Goal: Book appointment/travel/reservation

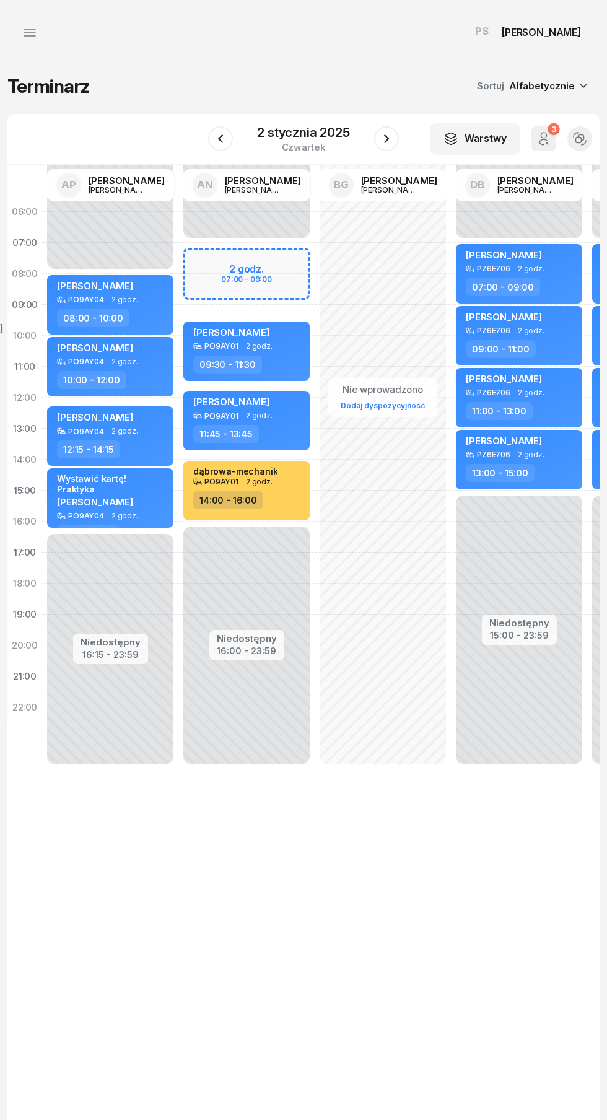
click at [310, 126] on div "2 stycznia 2025" at bounding box center [303, 132] width 93 height 12
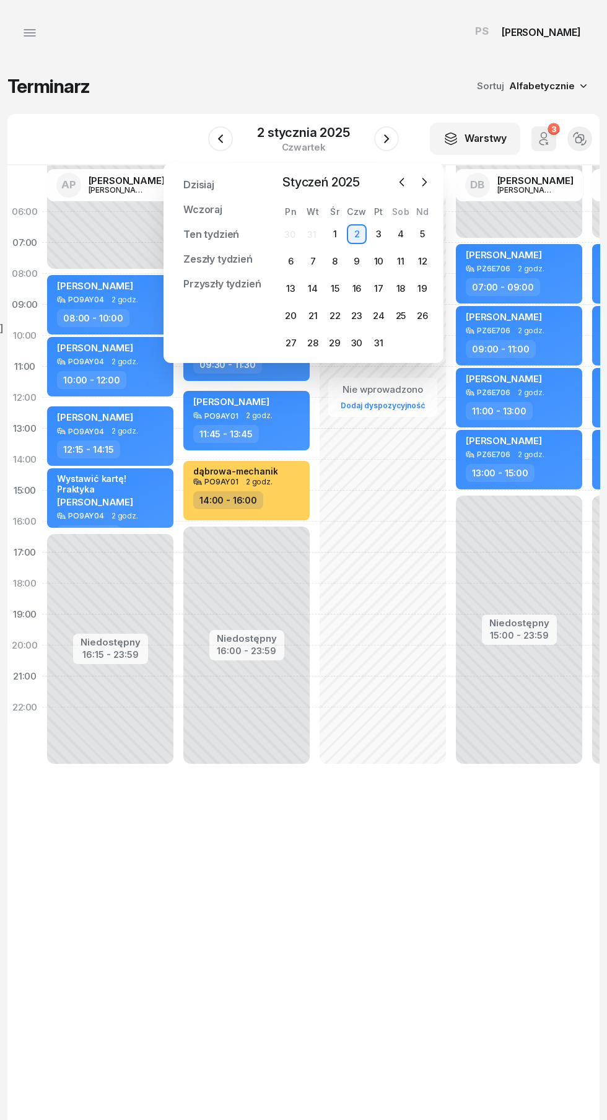
click at [424, 182] on icon "button" at bounding box center [424, 182] width 12 height 12
click at [429, 183] on icon "button" at bounding box center [424, 182] width 12 height 12
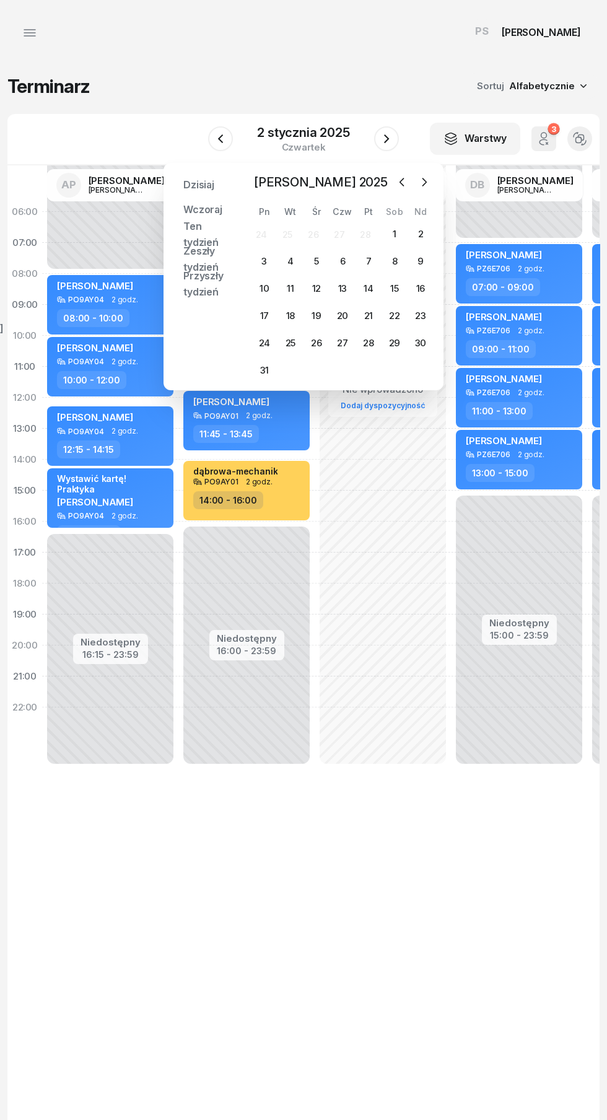
click at [424, 182] on icon "button" at bounding box center [424, 182] width 12 height 12
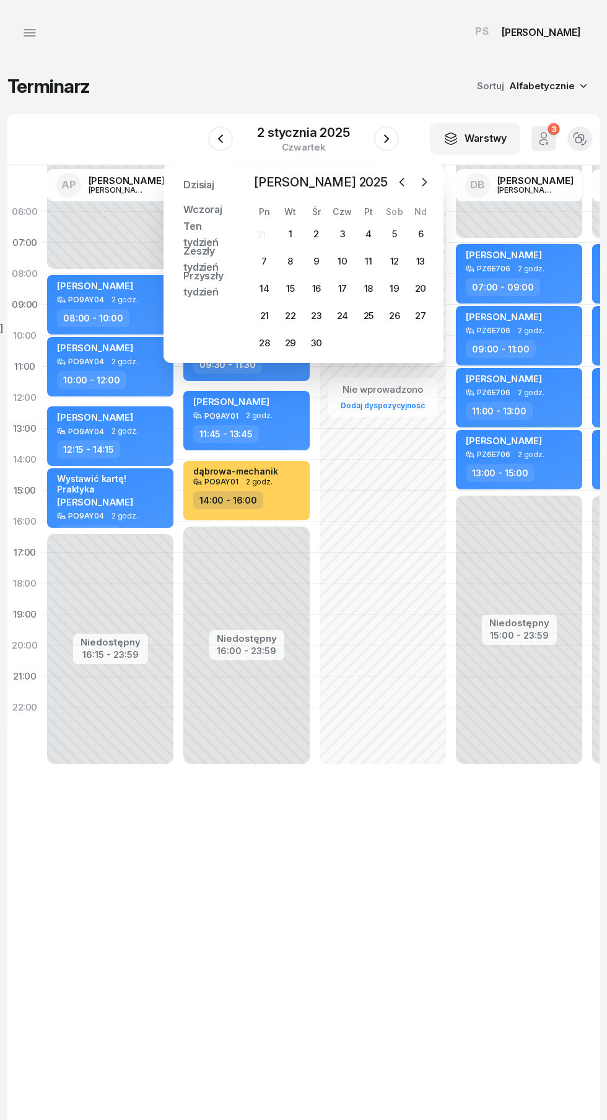
click at [427, 182] on icon "button" at bounding box center [424, 182] width 12 height 12
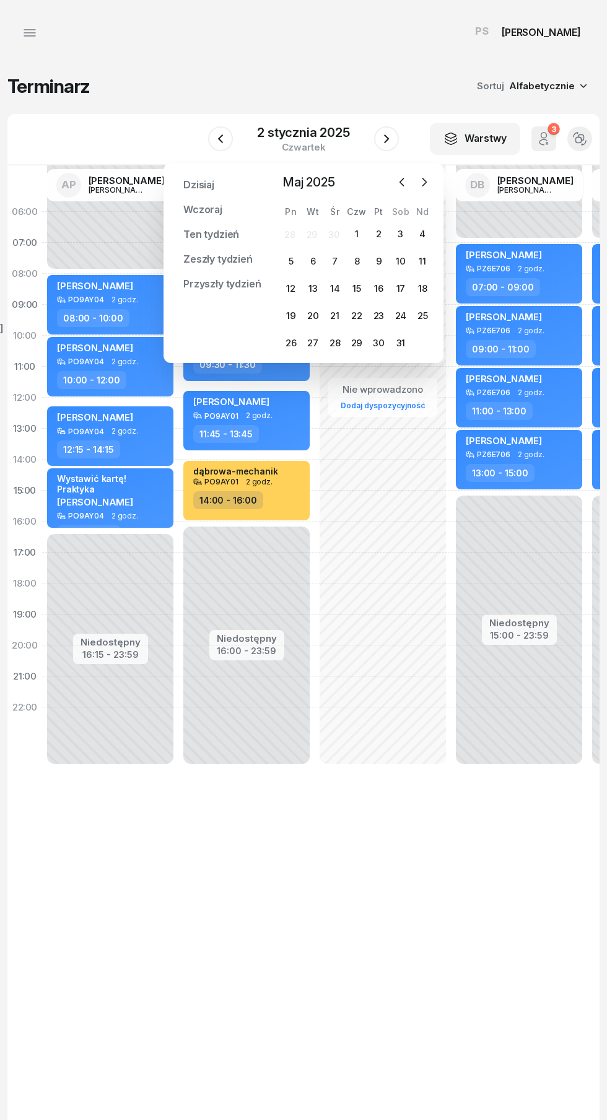
click at [424, 182] on icon "button" at bounding box center [424, 182] width 12 height 12
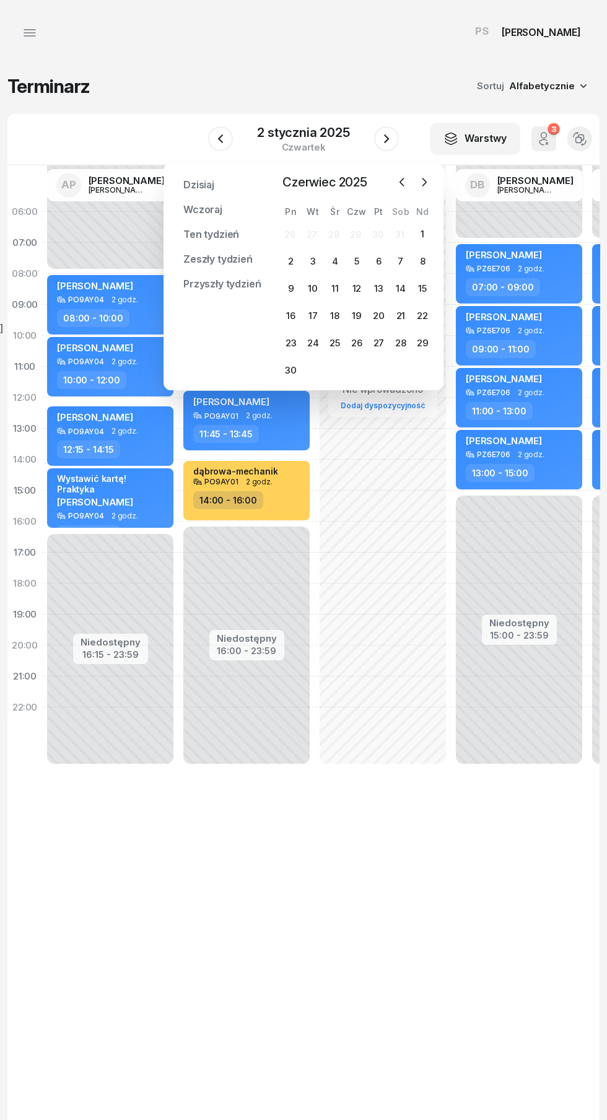
click at [424, 182] on icon "button" at bounding box center [424, 182] width 12 height 12
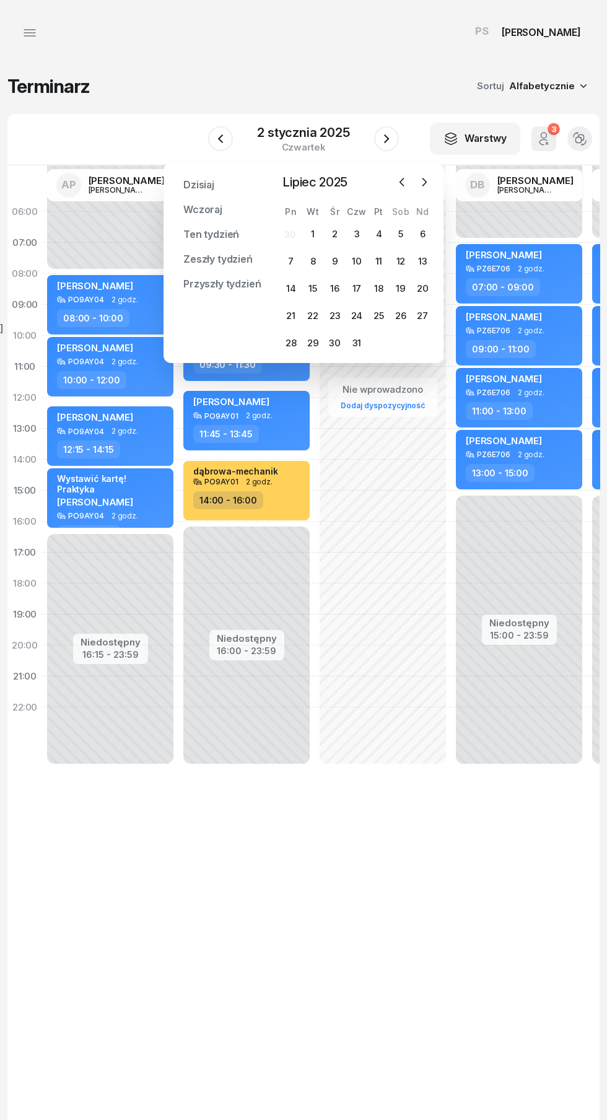
click at [424, 182] on icon "button" at bounding box center [424, 182] width 12 height 12
click at [437, 339] on div "Dzisiaj Wczoraj Ten tydzień Zeszły tydzień Przyszły tydzień Przypnij Sierpień 2…" at bounding box center [304, 263] width 280 height 200
click at [440, 349] on div "Dzisiaj Wczoraj Ten tydzień Zeszły tydzień Przyszły tydzień Przypnij Sierpień 2…" at bounding box center [304, 263] width 280 height 200
click at [424, 343] on div "31" at bounding box center [423, 343] width 20 height 20
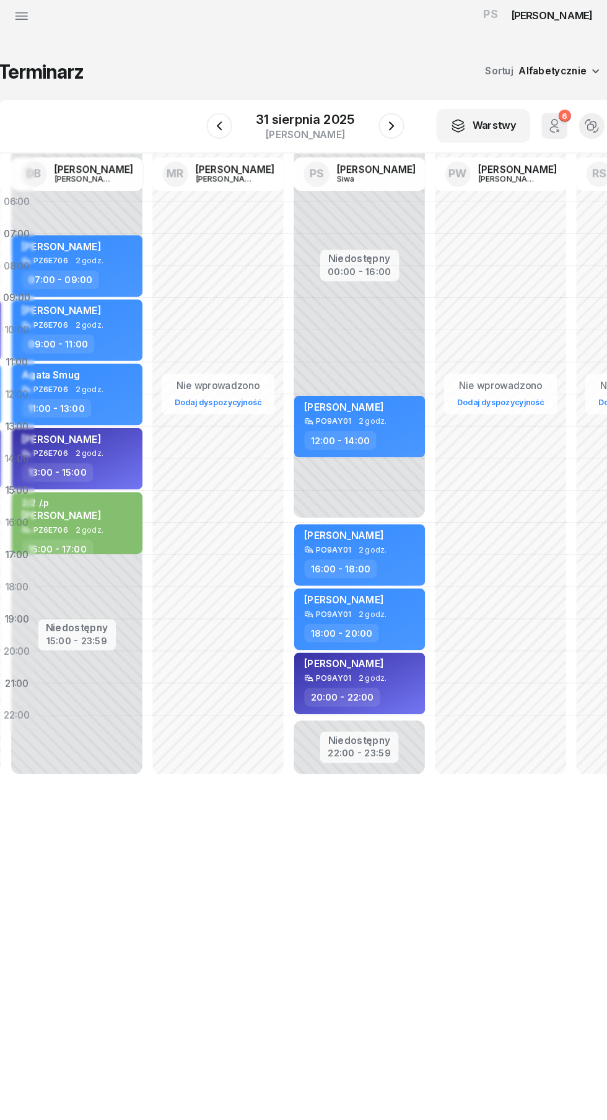
scroll to position [0, 439]
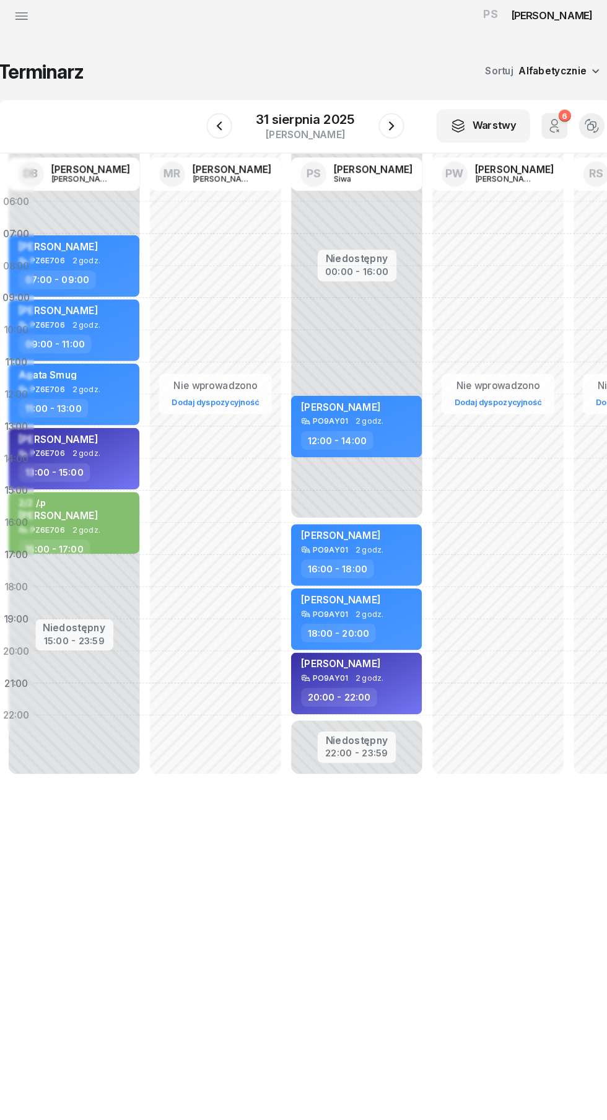
click at [353, 432] on div "[PERSON_NAME] PO9AY01 2 godz. 12:00 - 14:00" at bounding box center [353, 428] width 126 height 59
select select "12"
select select "14"
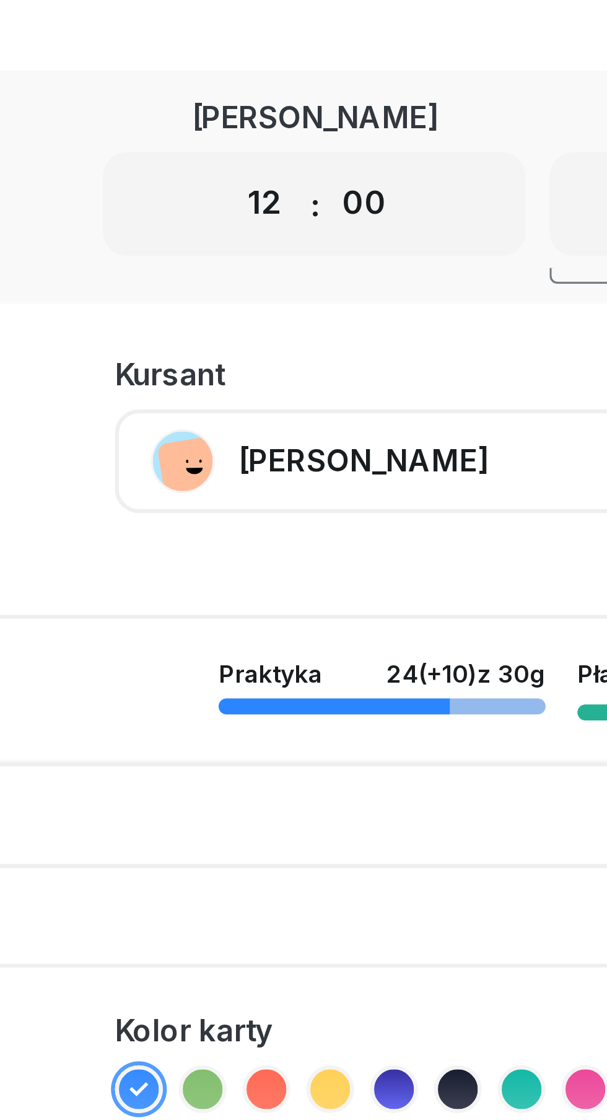
click at [357, 108] on select "00 01 02 03 04 05 06 07 08 09 10 11 12 13 14 15 16 17 18 19 20 21 22 23" at bounding box center [358, 106] width 24 height 26
select select "14"
click at [346, 93] on select "00 01 02 03 04 05 06 07 08 09 10 11 12 13 14 15 16 17 18 19 20 21 22 23" at bounding box center [358, 106] width 24 height 26
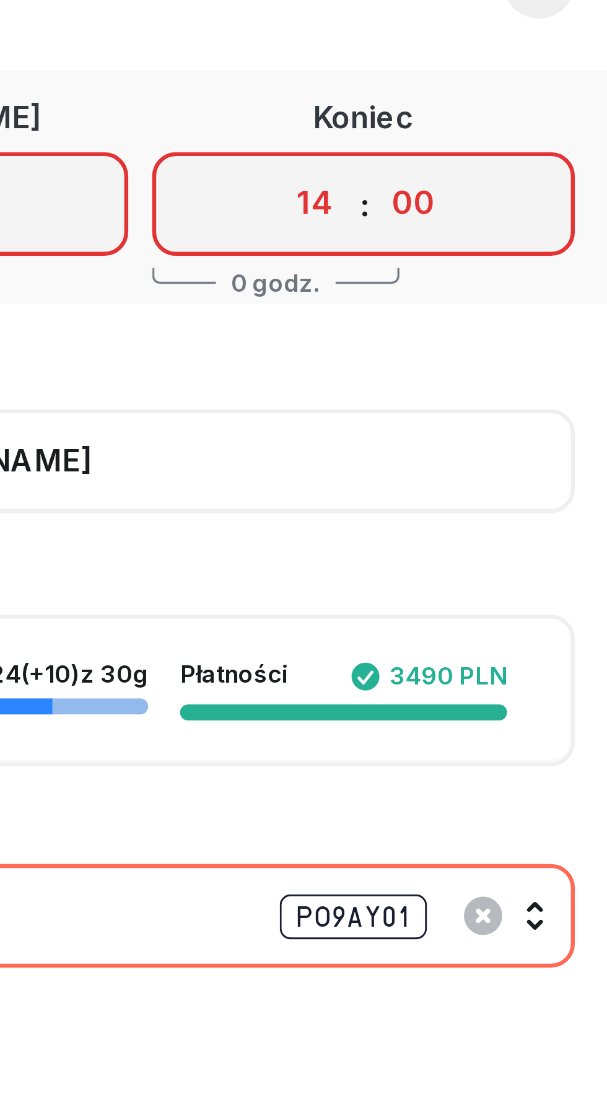
click at [499, 104] on select "00 01 02 03 04 05 06 07 08 09 10 11 12 13 14 15 16 17 18 19 20 21 22 23" at bounding box center [496, 106] width 24 height 26
select select "16"
click at [484, 93] on select "00 01 02 03 04 05 06 07 08 09 10 11 12 13 14 15 16 17 18 19 20 21 22 23" at bounding box center [496, 106] width 24 height 26
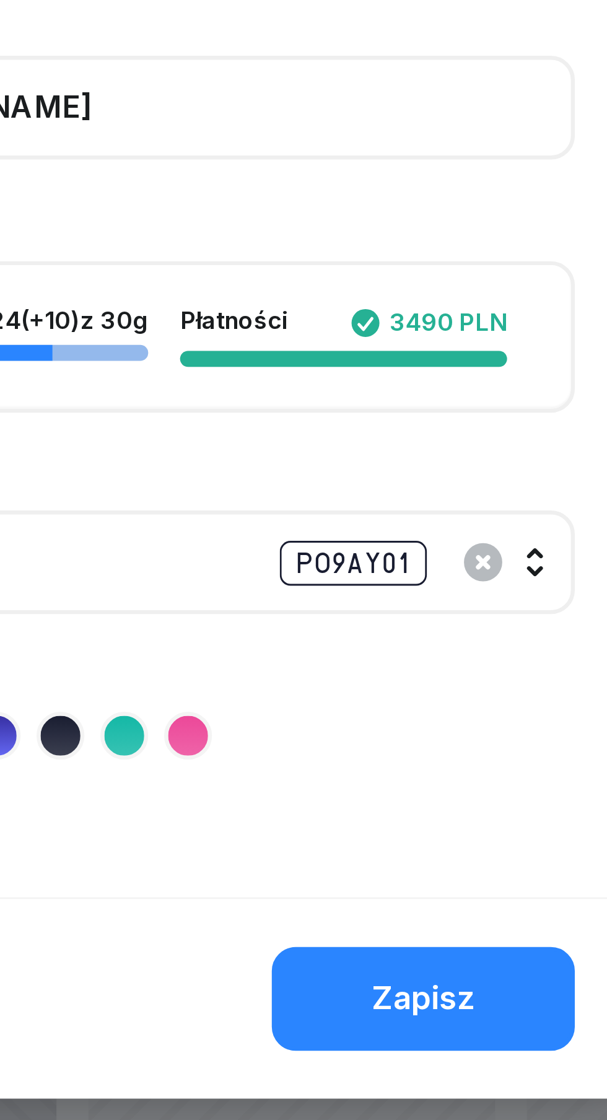
click at [532, 461] on div "Zapisz" at bounding box center [530, 463] width 32 height 16
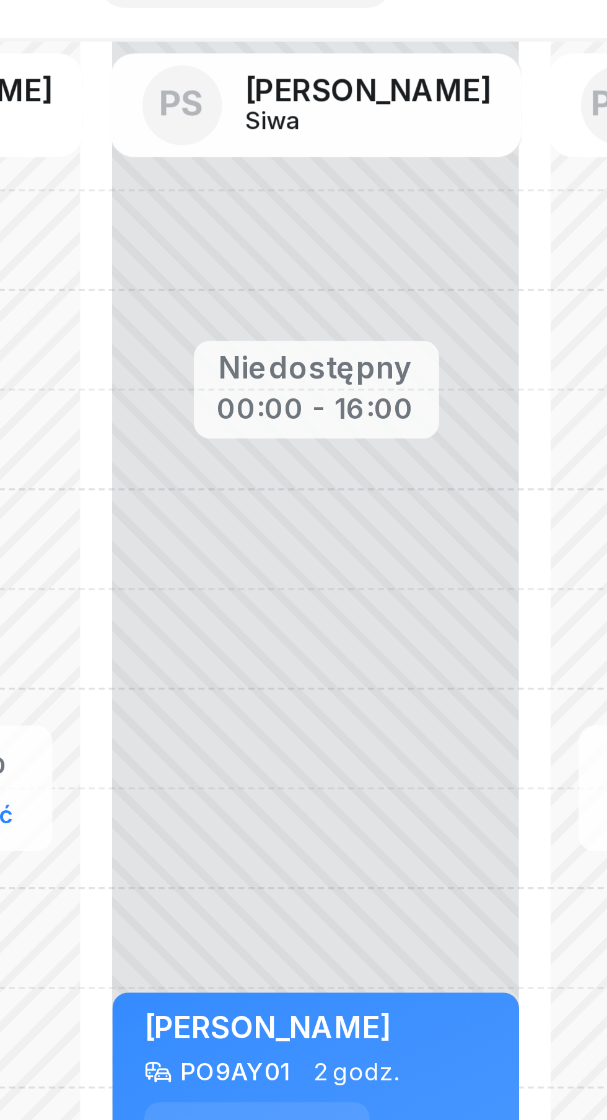
scroll to position [0, 296]
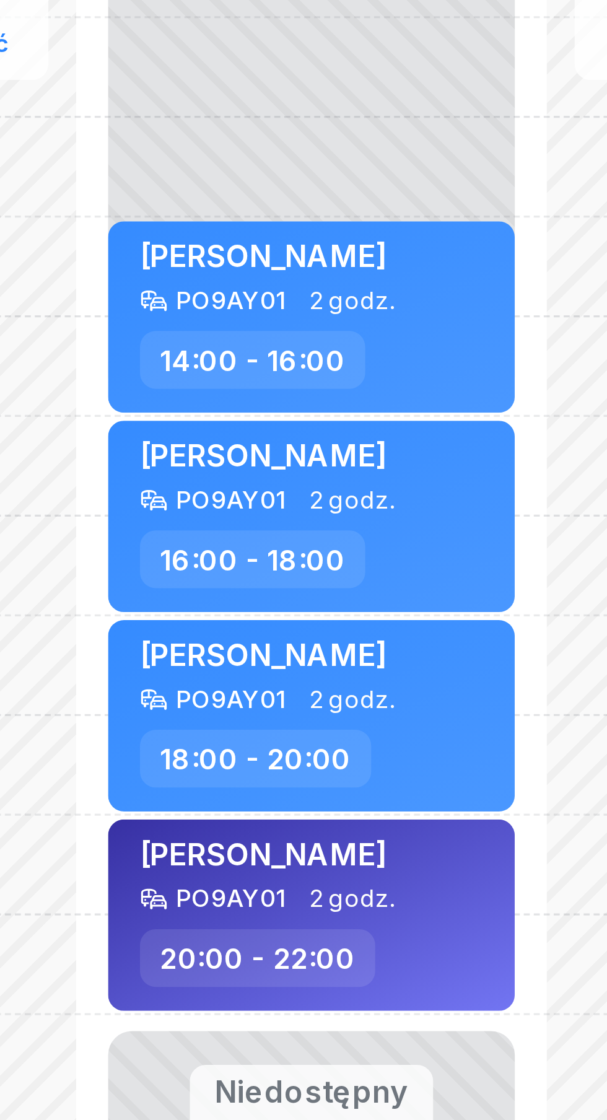
click at [496, 679] on div "[PERSON_NAME] PO9AY01 2 godz. 20:00 - 22:00" at bounding box center [495, 676] width 126 height 59
select select "20"
select select "22"
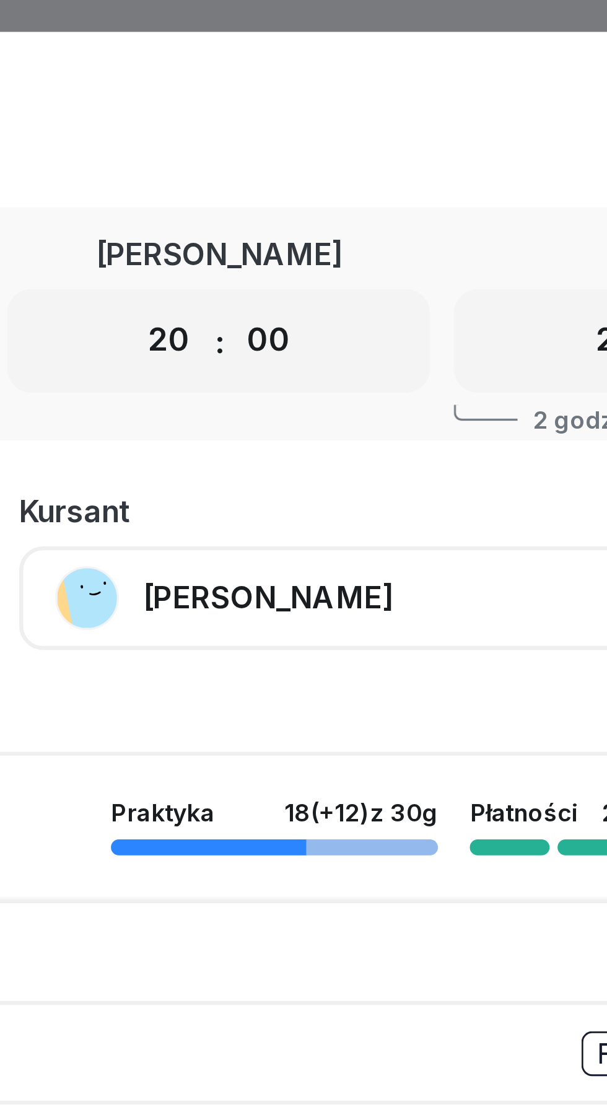
click at [355, 110] on select "00 01 02 03 04 05 06 07 08 09 10 11 12 13 14 15 16 17 18 19 20 21 22 23" at bounding box center [358, 106] width 24 height 26
select select "12"
click at [346, 93] on select "00 01 02 03 04 05 06 07 08 09 10 11 12 13 14 15 16 17 18 19 20 21 22 23" at bounding box center [358, 106] width 24 height 26
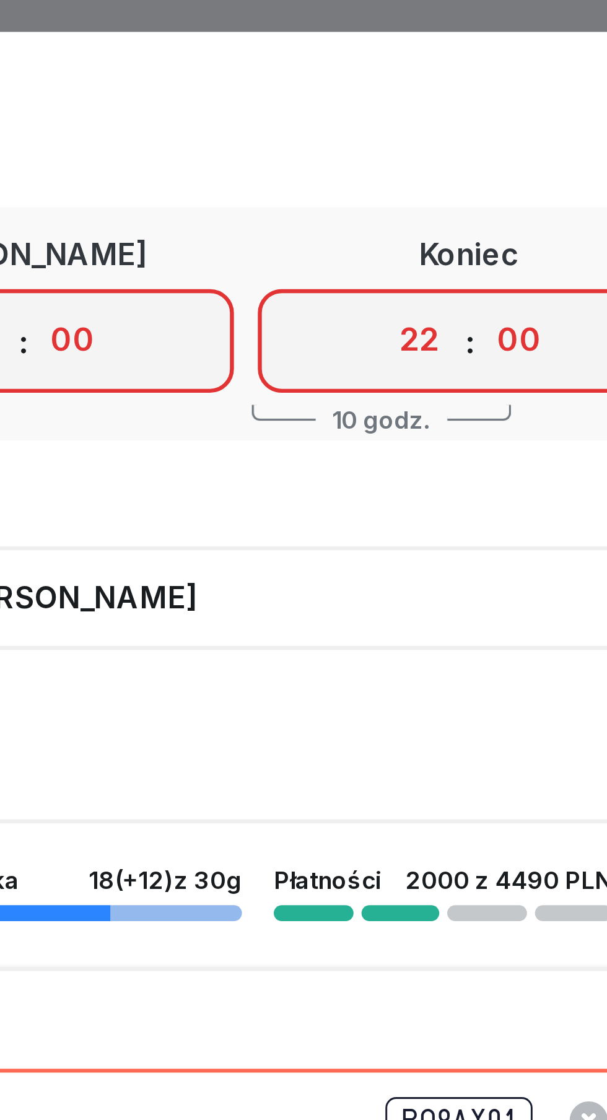
click at [498, 108] on select "00 01 02 03 04 05 06 07 08 09 10 11 12 13 14 15 16 17 18 19 20 21 22 23" at bounding box center [496, 106] width 24 height 26
select select "14"
click at [484, 93] on select "00 01 02 03 04 05 06 07 08 09 10 11 12 13 14 15 16 17 18 19 20 21 22 23" at bounding box center [496, 106] width 24 height 26
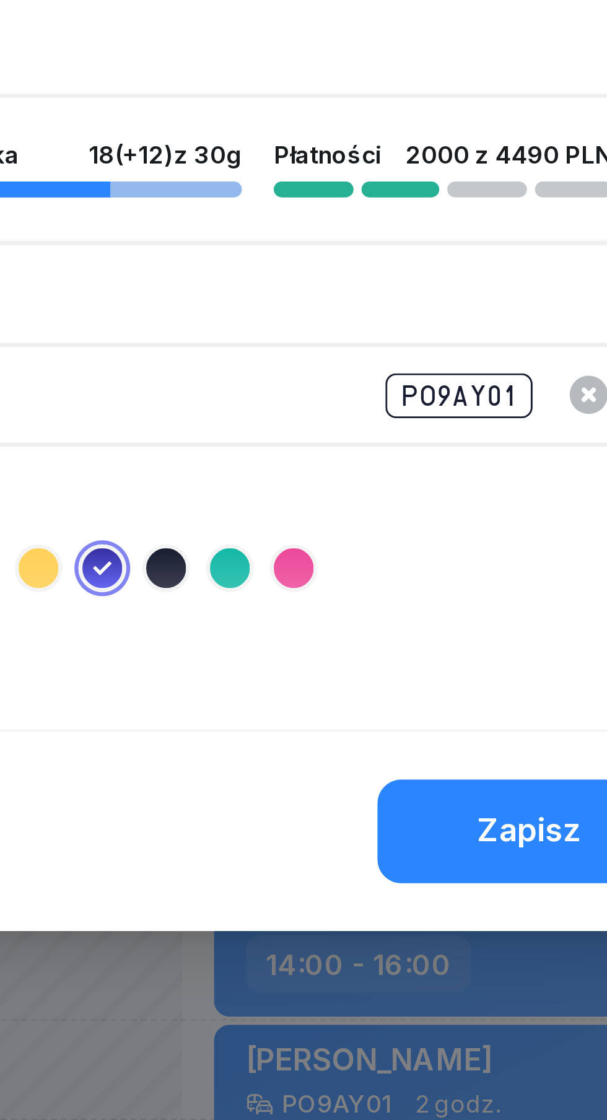
click at [528, 461] on div "Zapisz" at bounding box center [530, 463] width 32 height 16
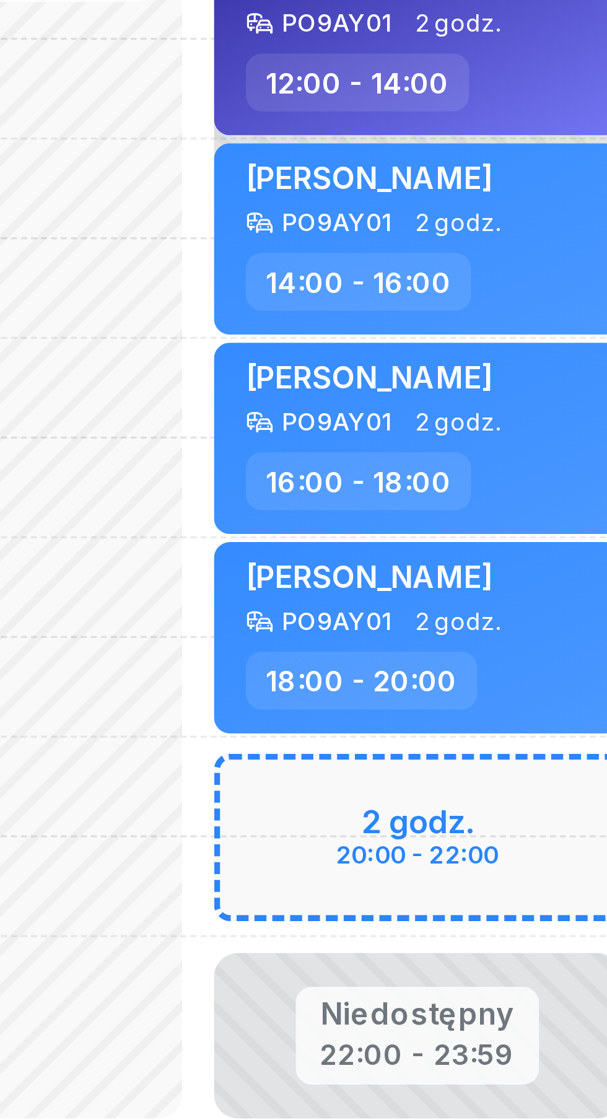
click at [470, 666] on div "Niedostępny 00:00 - 16:00 Niedostępny 22:00 - 23:59 [PERSON_NAME] PO9AY01 2 god…" at bounding box center [495, 490] width 136 height 588
select select "20"
select select "22"
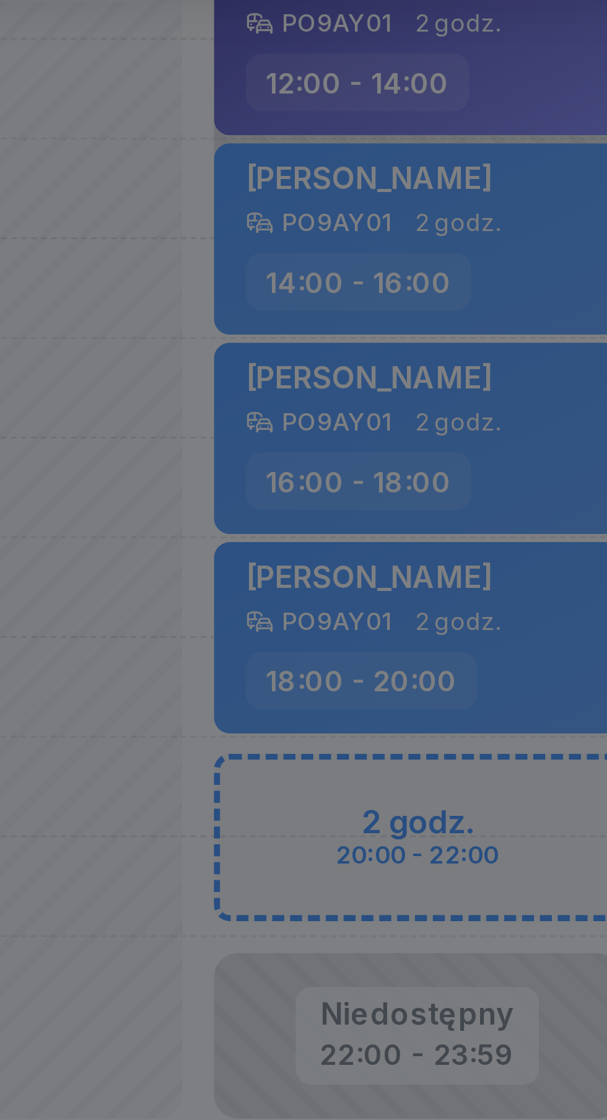
click at [476, 666] on div at bounding box center [303, 560] width 607 height 1120
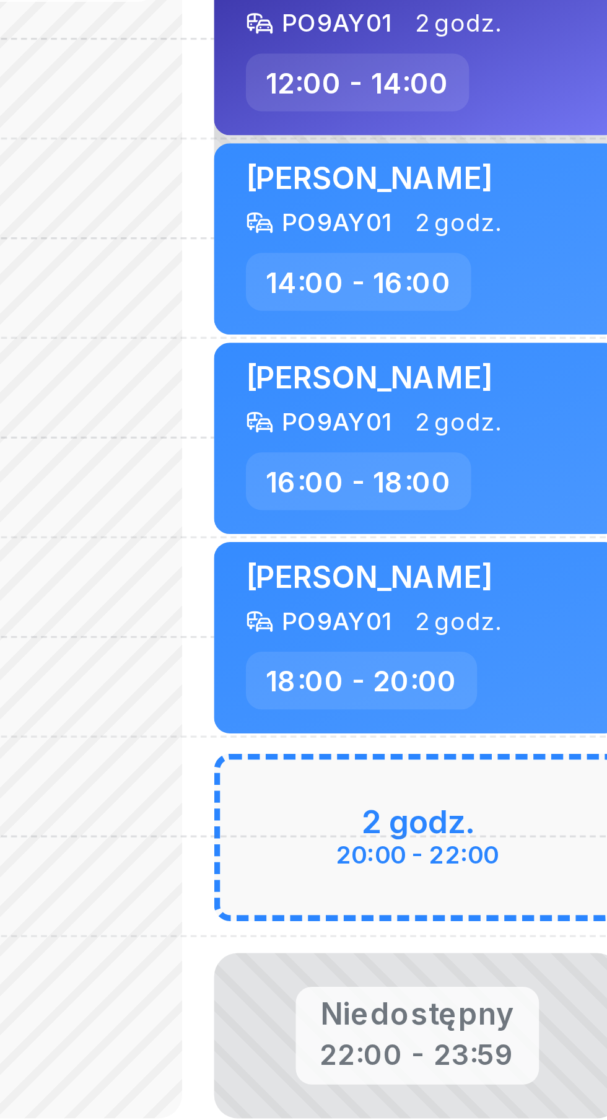
click at [496, 665] on div "Niedostępny 00:00 - 16:00 Niedostępny 22:00 - 23:59 [PERSON_NAME] PO9AY01 2 god…" at bounding box center [495, 490] width 136 height 588
select select "20"
select select "22"
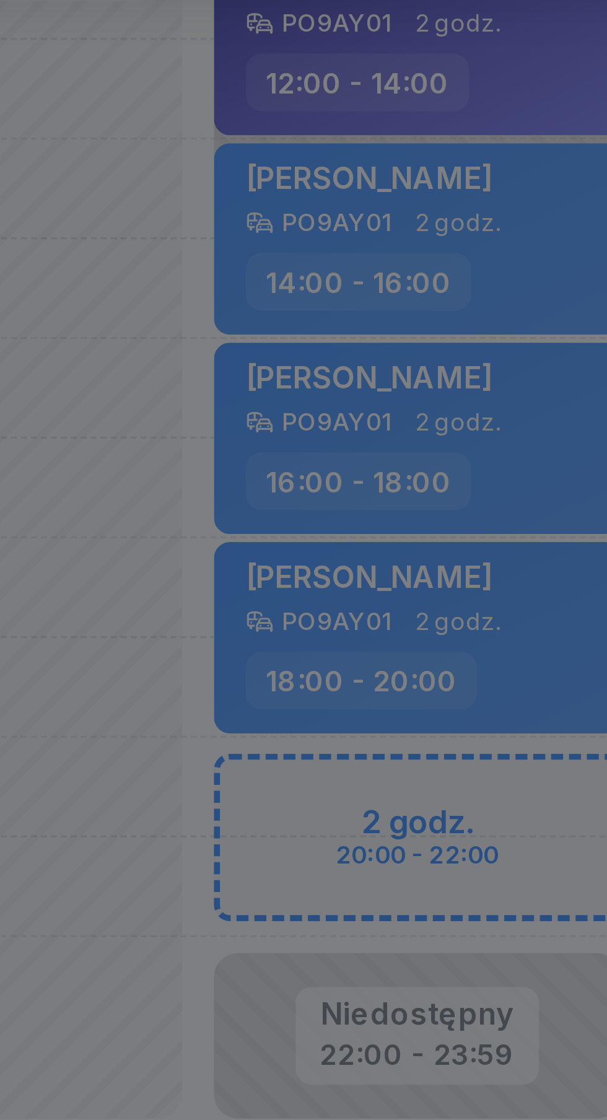
click at [492, 667] on div at bounding box center [303, 560] width 607 height 1120
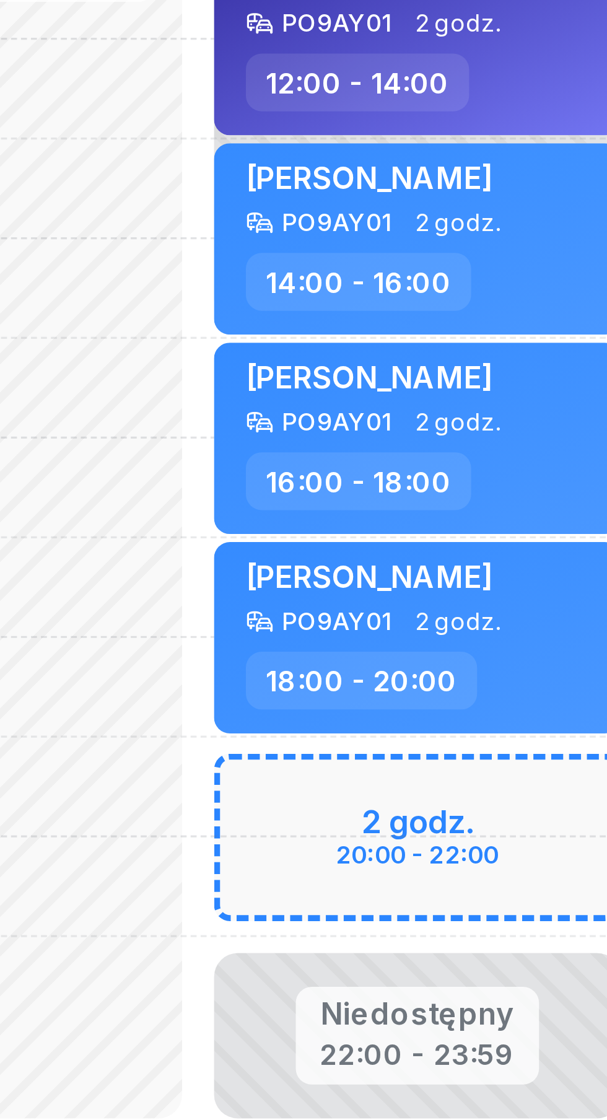
click at [486, 662] on div "Niedostępny 00:00 - 16:00 Niedostępny 22:00 - 23:59 [PERSON_NAME] PO9AY01 2 god…" at bounding box center [495, 490] width 136 height 588
select select "20"
select select "22"
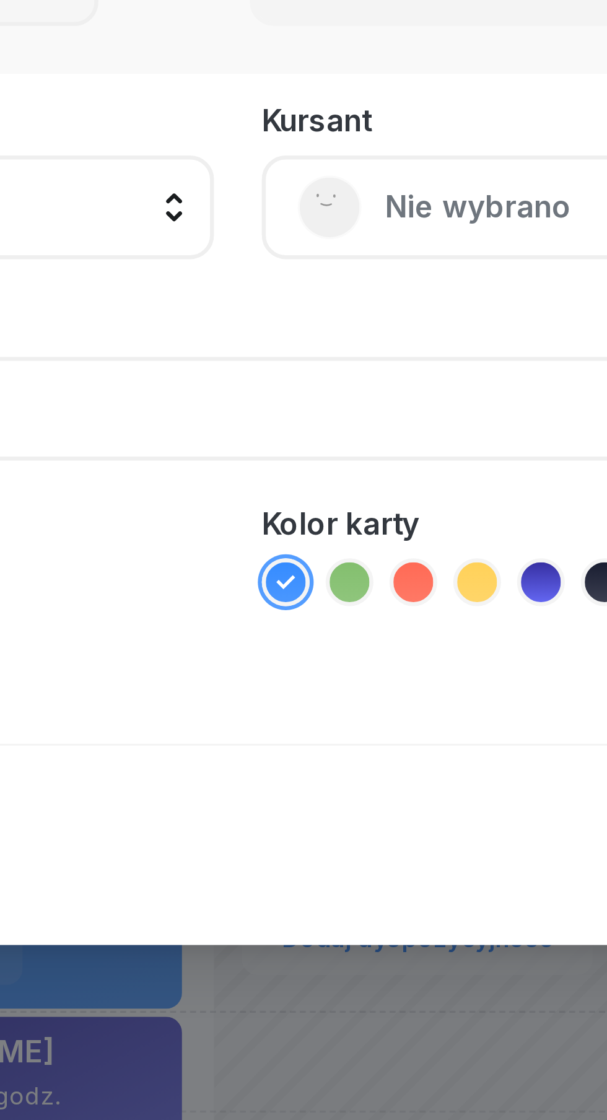
click at [356, 181] on span "Nie wybrano" at bounding box center [457, 178] width 217 height 16
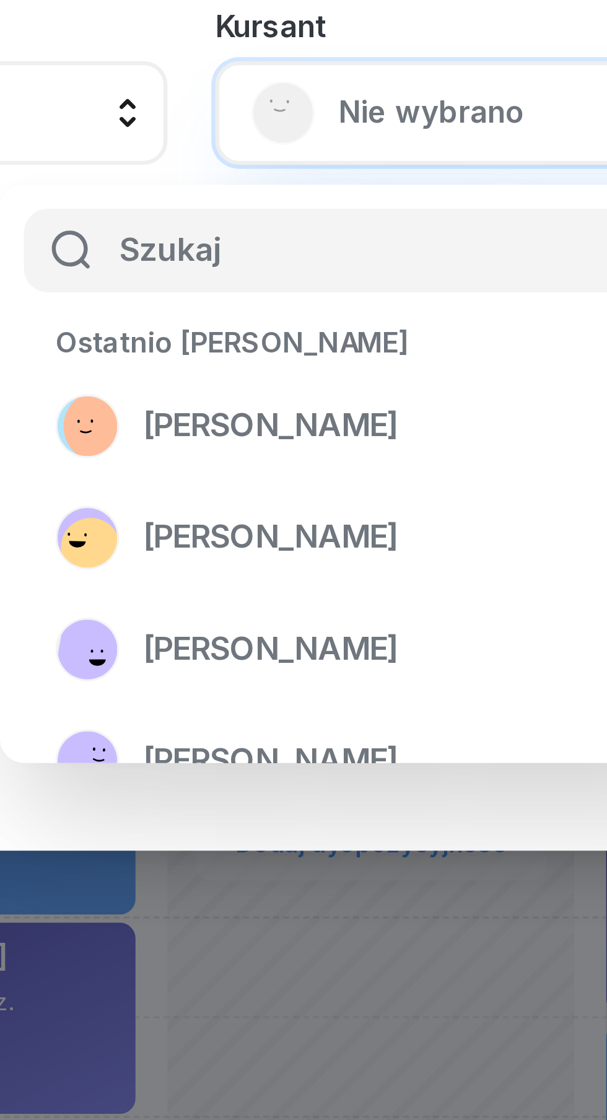
click at [357, 178] on span "Nie wybrano" at bounding box center [457, 178] width 217 height 16
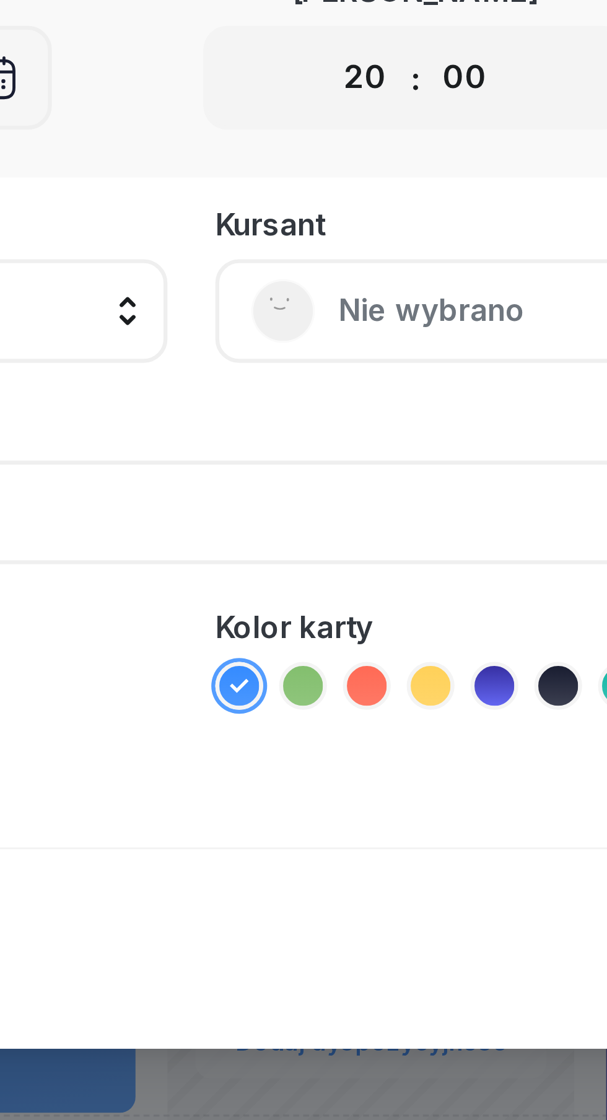
click at [356, 178] on span "Nie wybrano" at bounding box center [457, 178] width 217 height 16
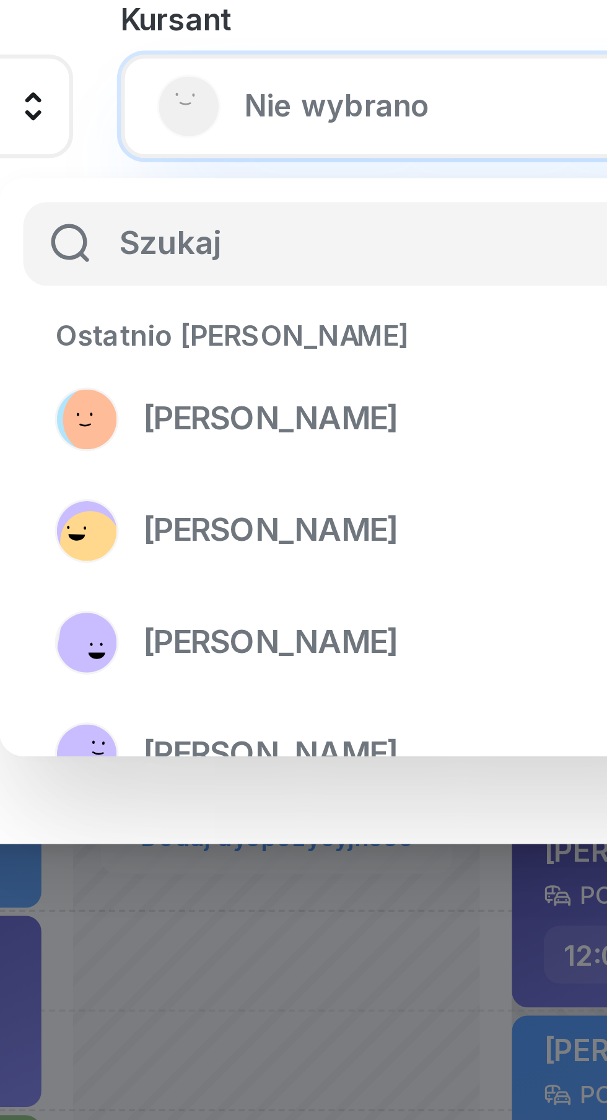
click at [327, 222] on input "text" at bounding box center [422, 221] width 282 height 26
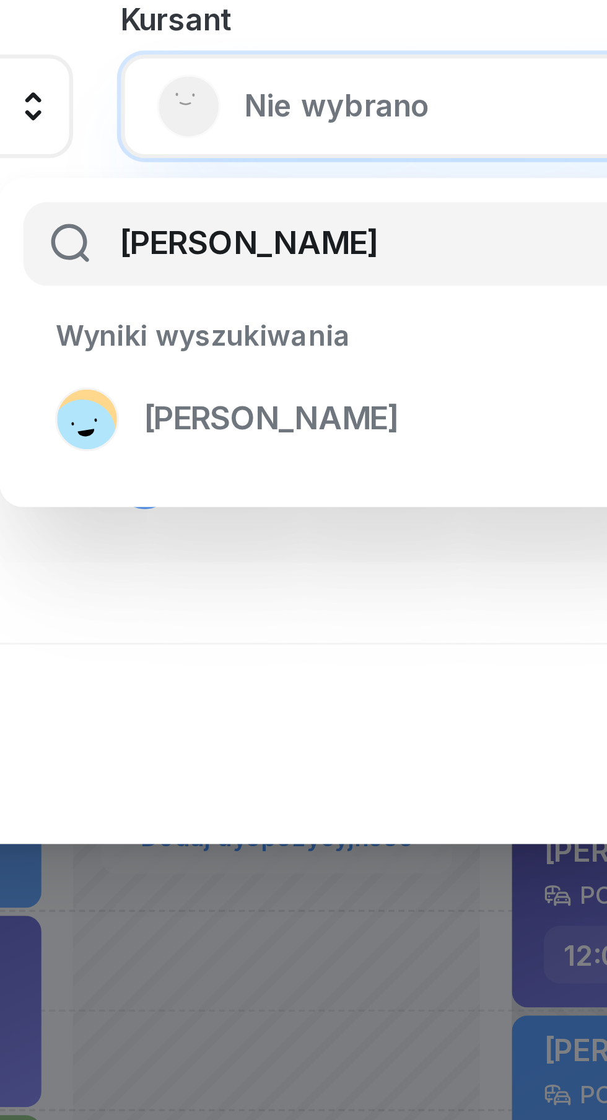
type input "[PERSON_NAME]"
click at [364, 272] on span "[PERSON_NAME]" at bounding box center [357, 276] width 79 height 16
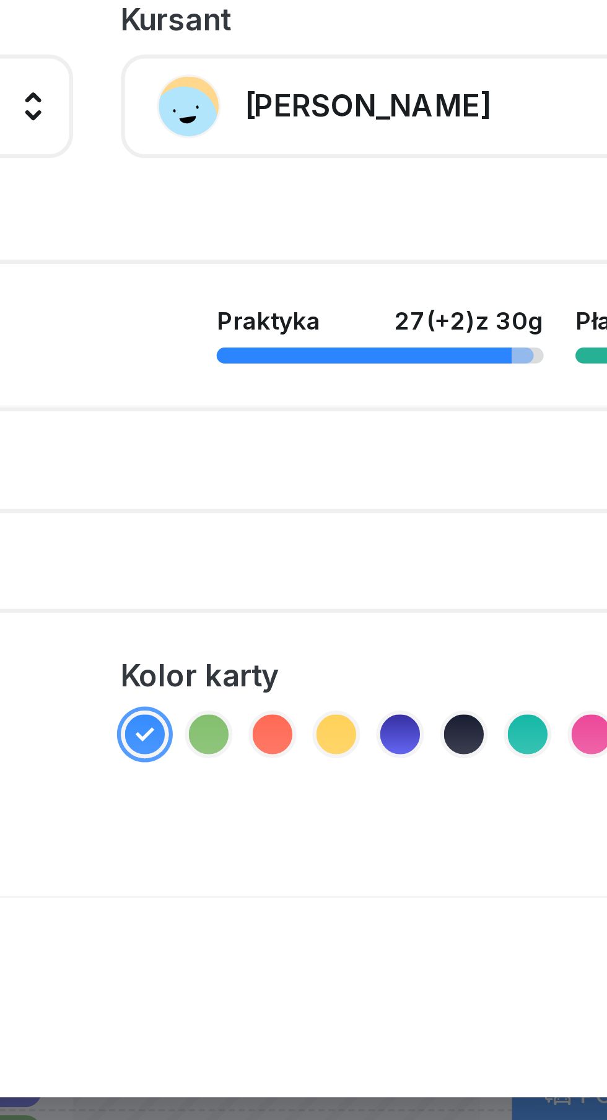
click at [404, 210] on div "Szkolenie" at bounding box center [304, 213] width 548 height 9
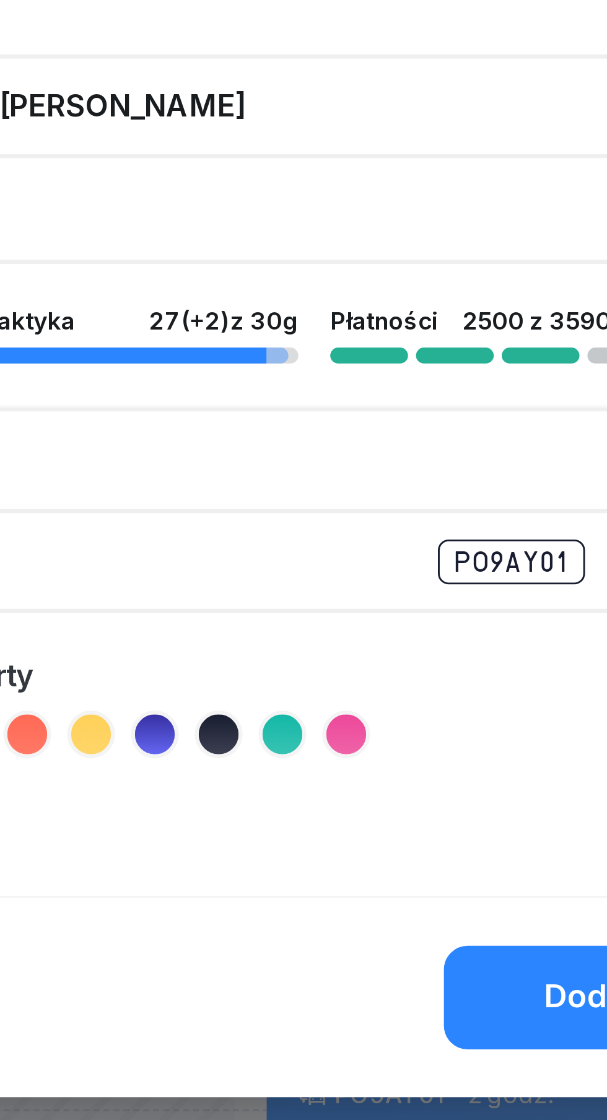
click at [528, 458] on div "Dodaj" at bounding box center [532, 455] width 28 height 16
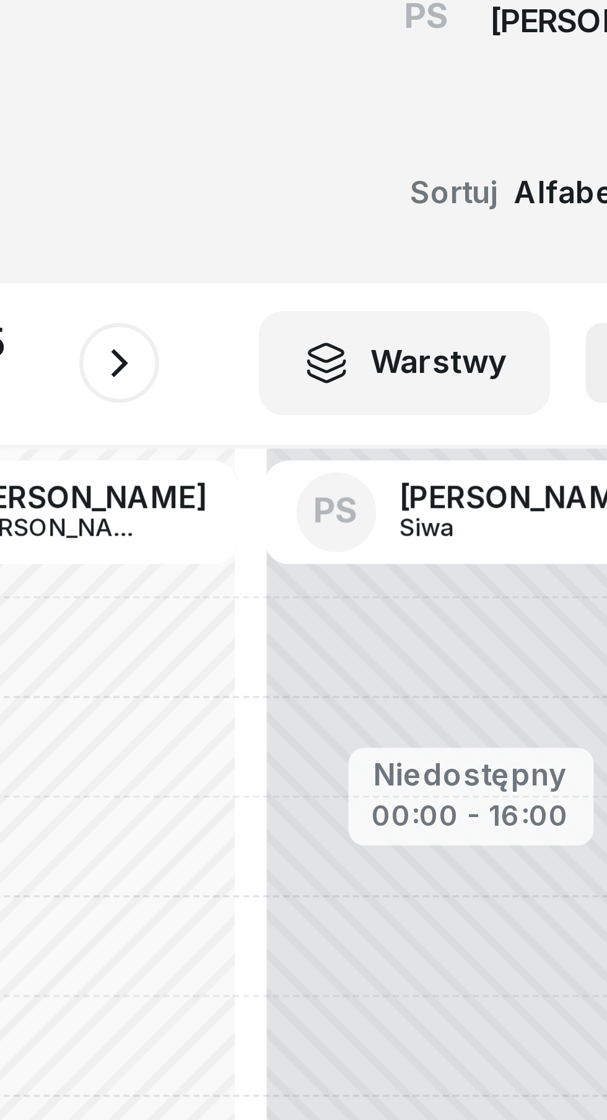
scroll to position [0, 295]
